Goal: Task Accomplishment & Management: Use online tool/utility

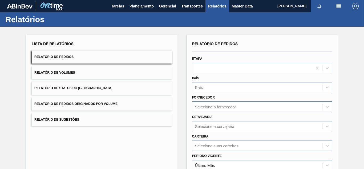
click at [220, 104] on div "Relatório de Pedidos Etapa País País Fornecedor Selecione o fornecedor Cervejar…" at bounding box center [262, 127] width 140 height 175
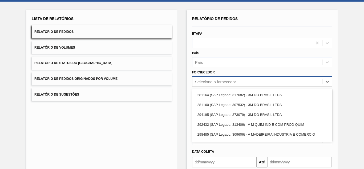
scroll to position [27, 0]
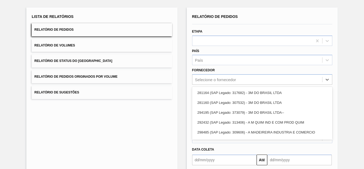
paste input "280389"
type input "280389"
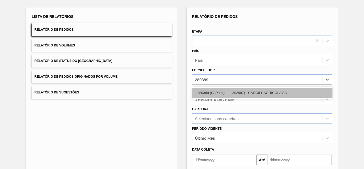
click at [215, 91] on div "280389 (SAP Legado: 302997) - CARGILL AGRICOLA SA" at bounding box center [262, 93] width 140 height 10
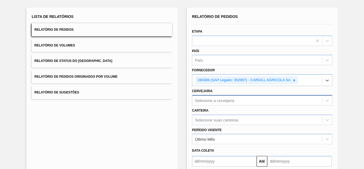
click at [215, 102] on div "Selecione a cervejaria" at bounding box center [262, 100] width 140 height 10
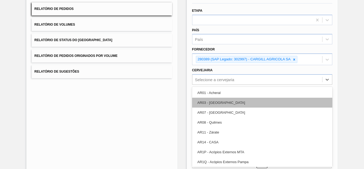
paste input "BR26"
type input "BR26"
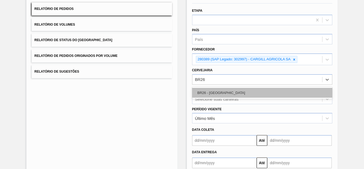
click at [209, 96] on div "BR26 - [GEOGRAPHIC_DATA]" at bounding box center [262, 93] width 140 height 10
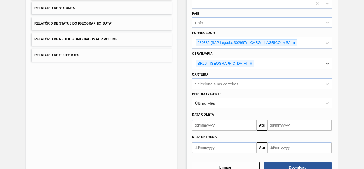
scroll to position [81, 0]
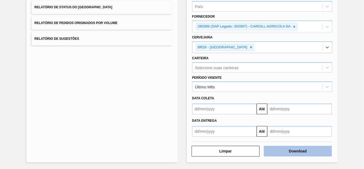
click at [279, 148] on button "Download" at bounding box center [298, 151] width 68 height 11
